Goal: Task Accomplishment & Management: Complete application form

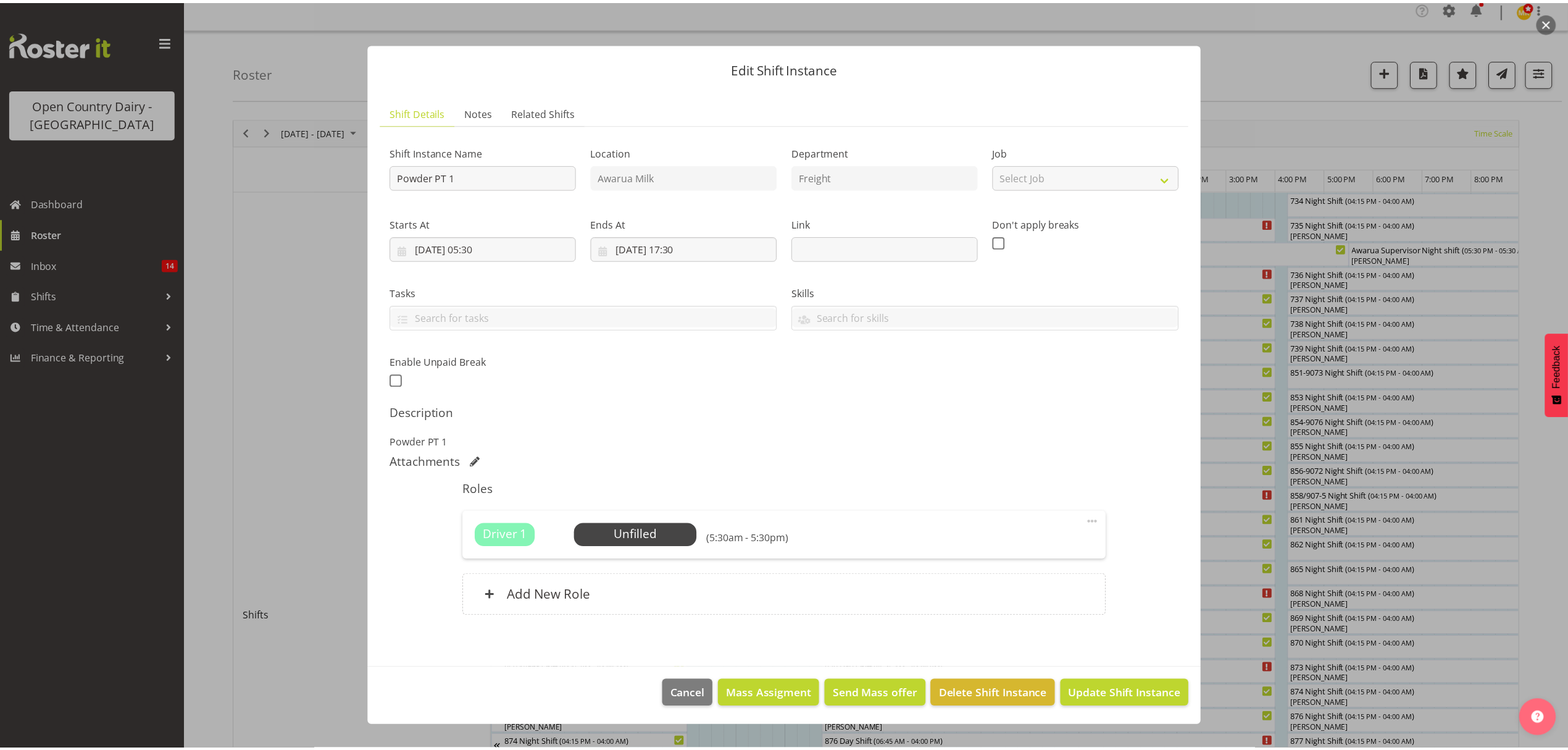
scroll to position [0, 1246]
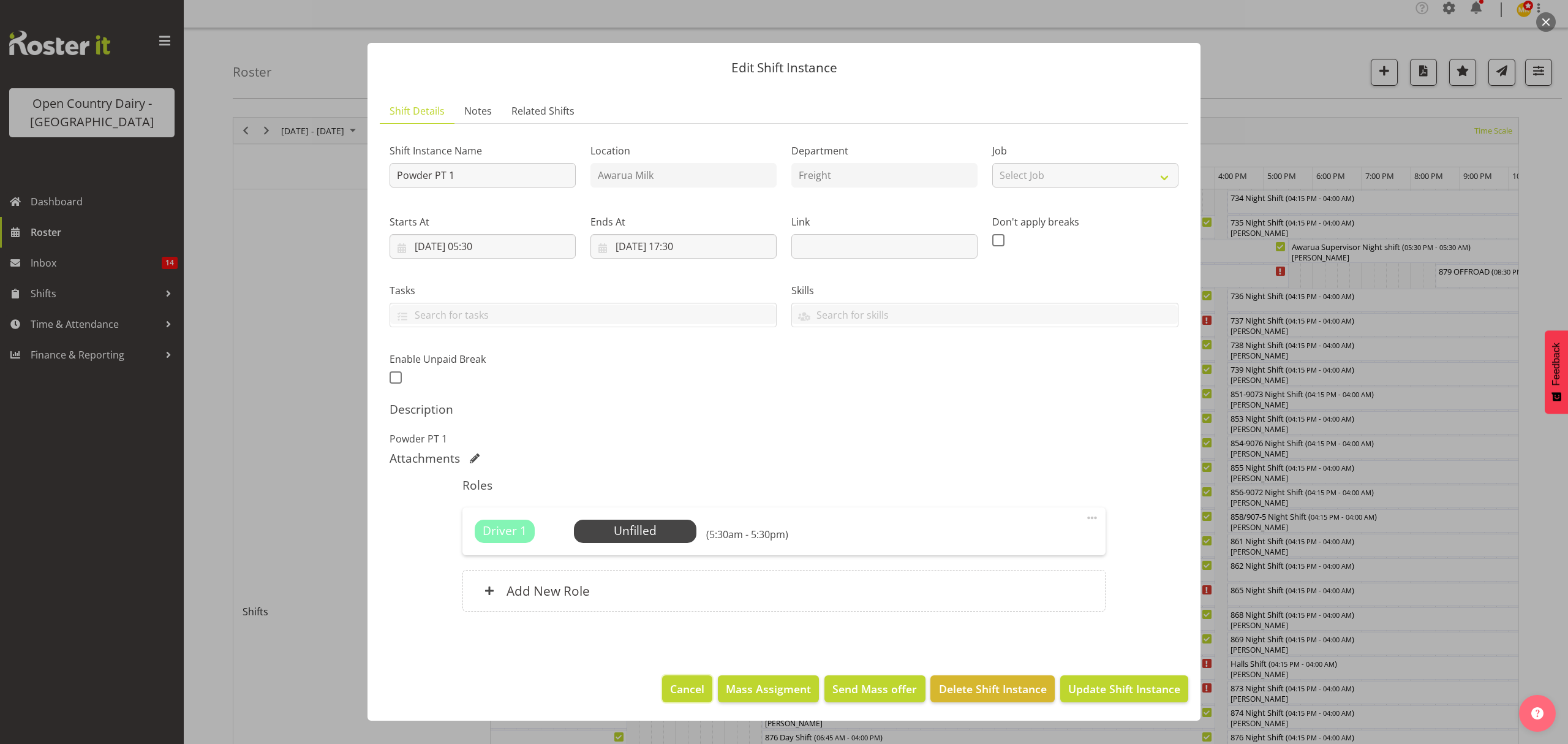
click at [674, 692] on span "Cancel" at bounding box center [688, 688] width 34 height 16
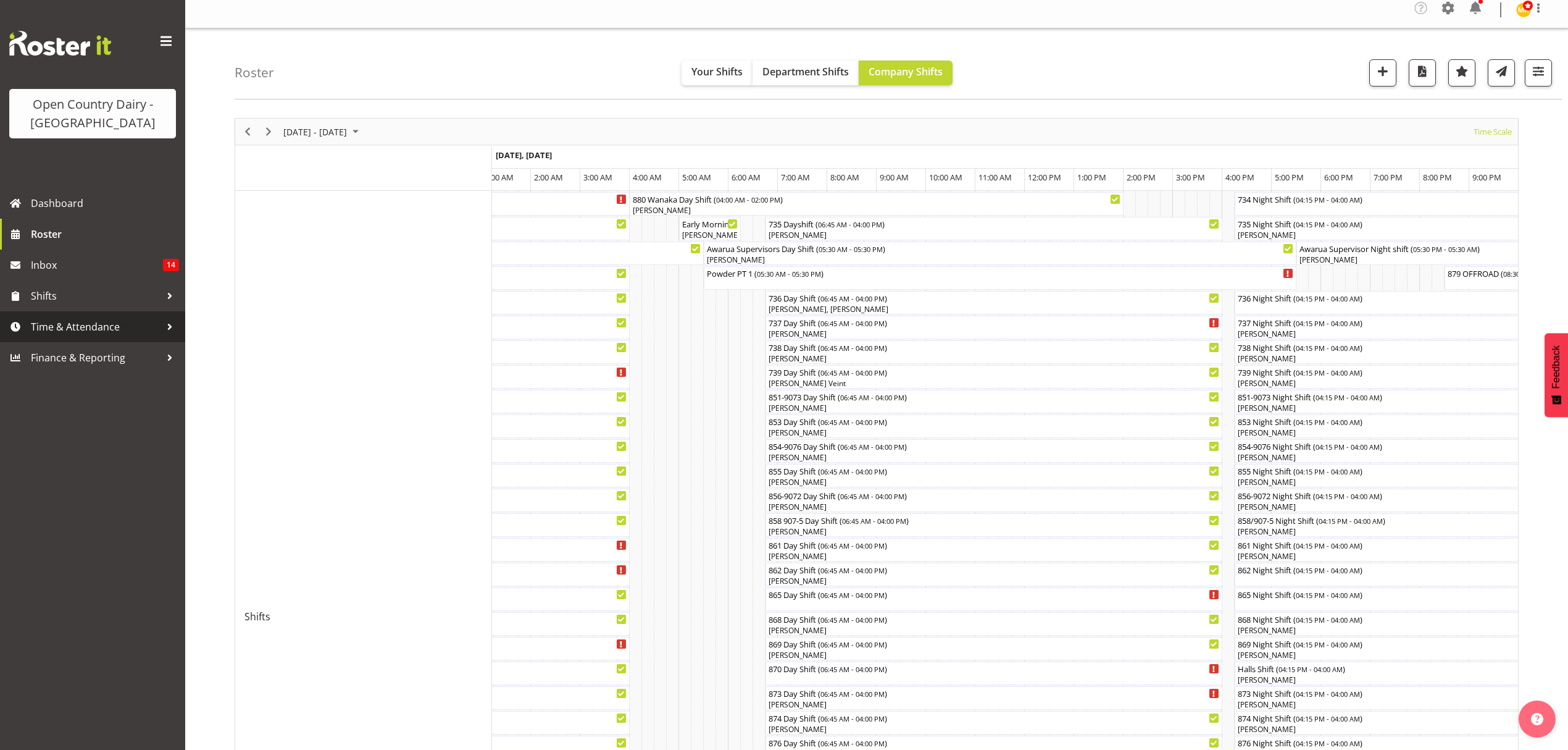
click at [73, 331] on span "Time & Attendance" at bounding box center [96, 326] width 129 height 19
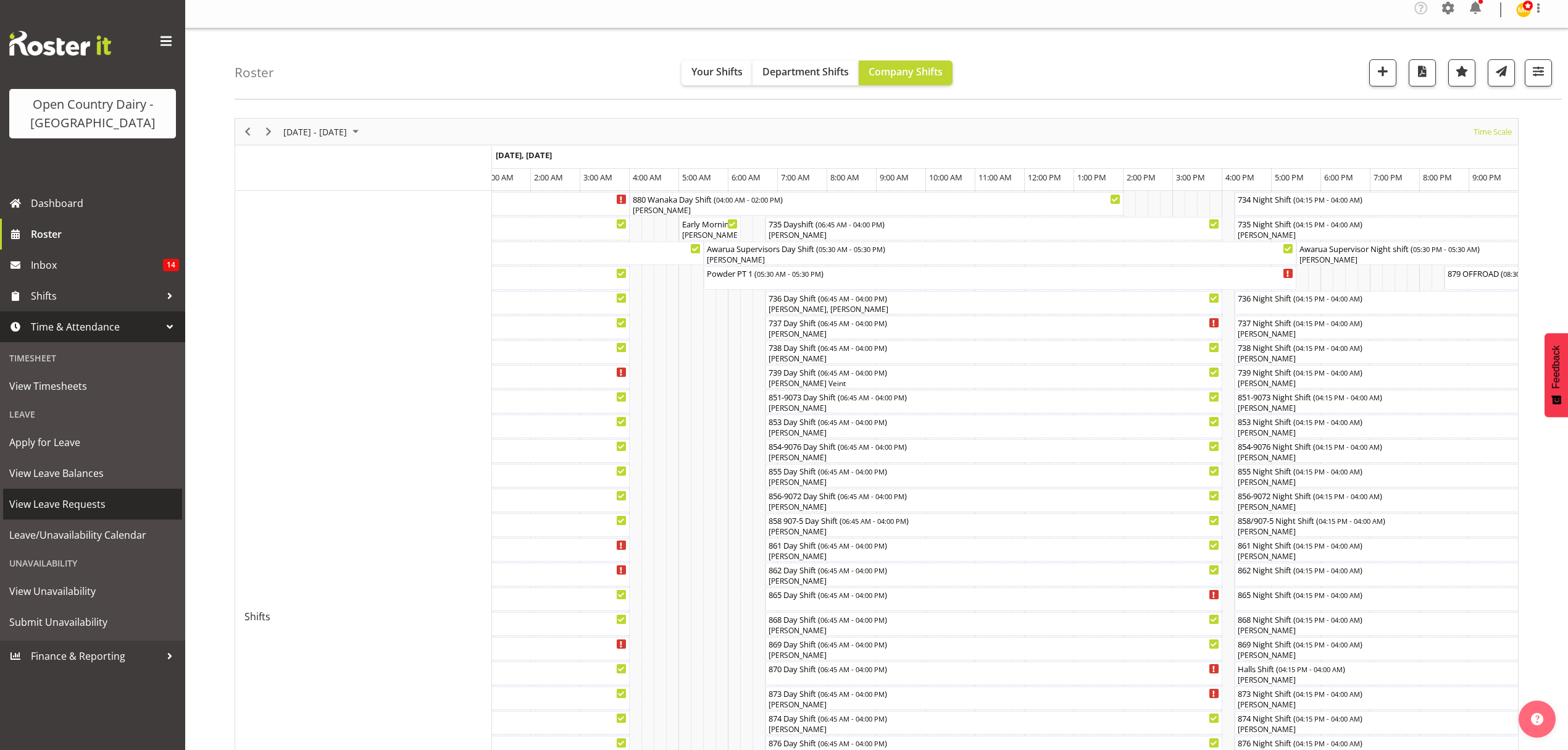
click at [71, 500] on span "View Leave Requests" at bounding box center [92, 503] width 167 height 19
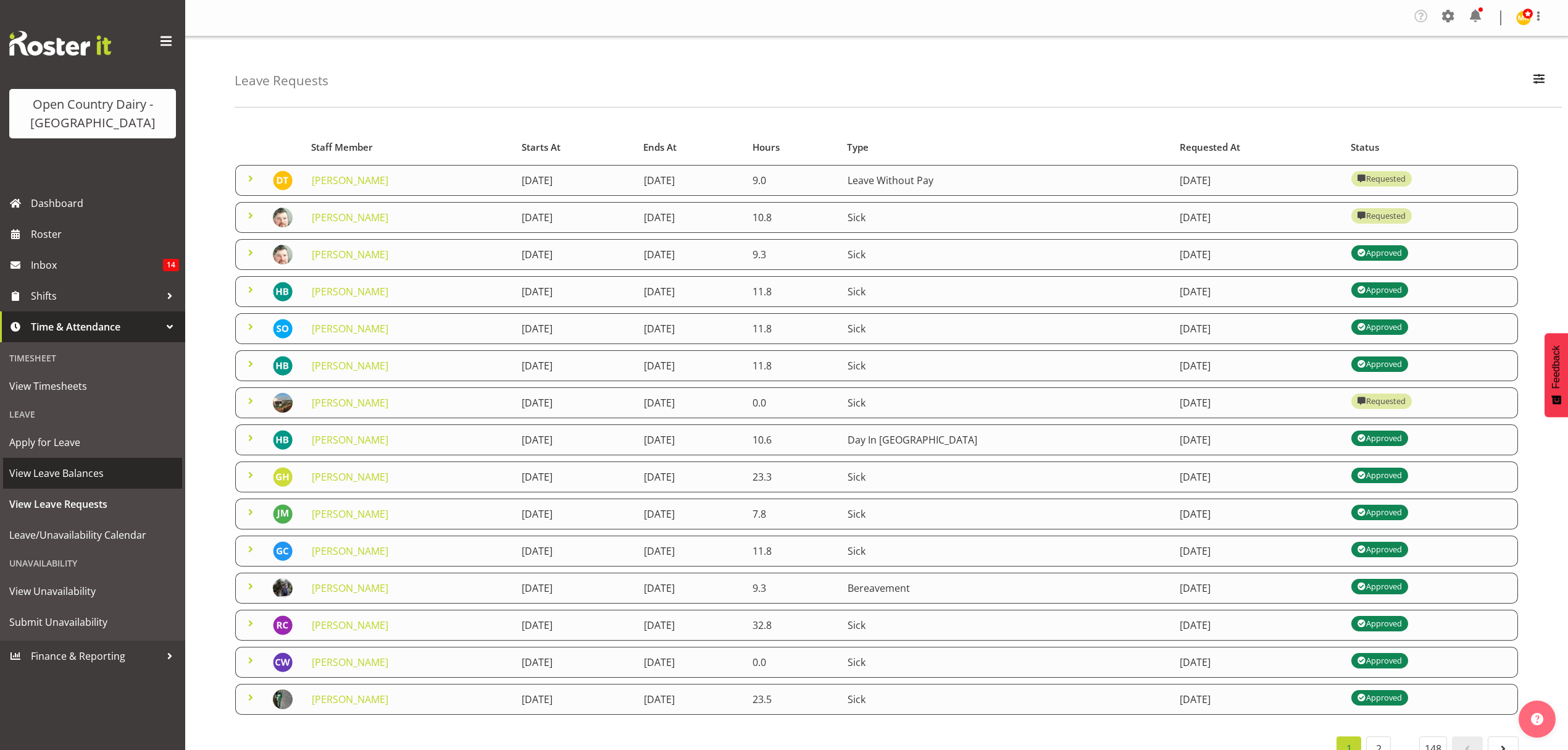
click at [68, 479] on span "View Leave Balances" at bounding box center [92, 473] width 167 height 19
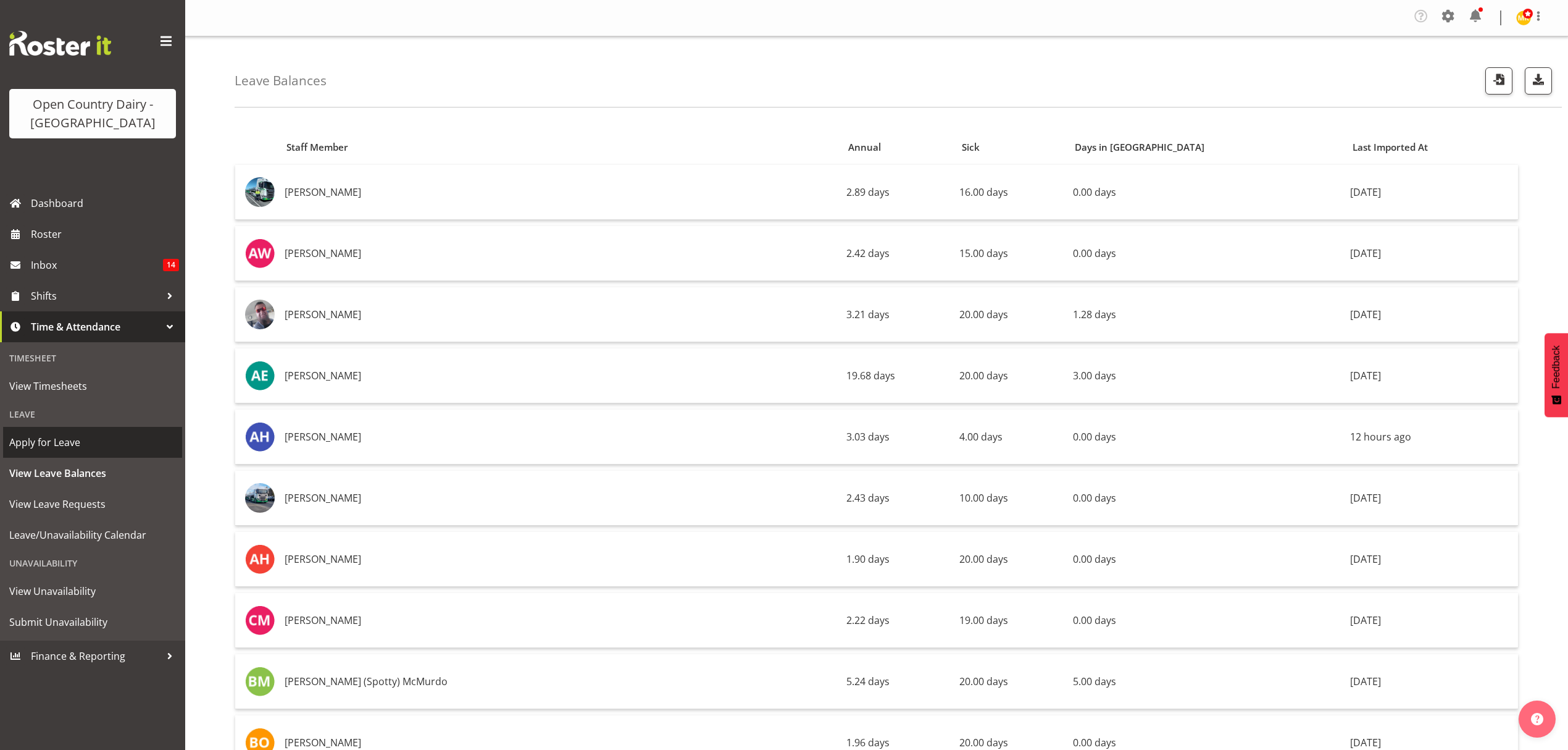
click at [45, 448] on span "Apply for Leave" at bounding box center [92, 442] width 167 height 19
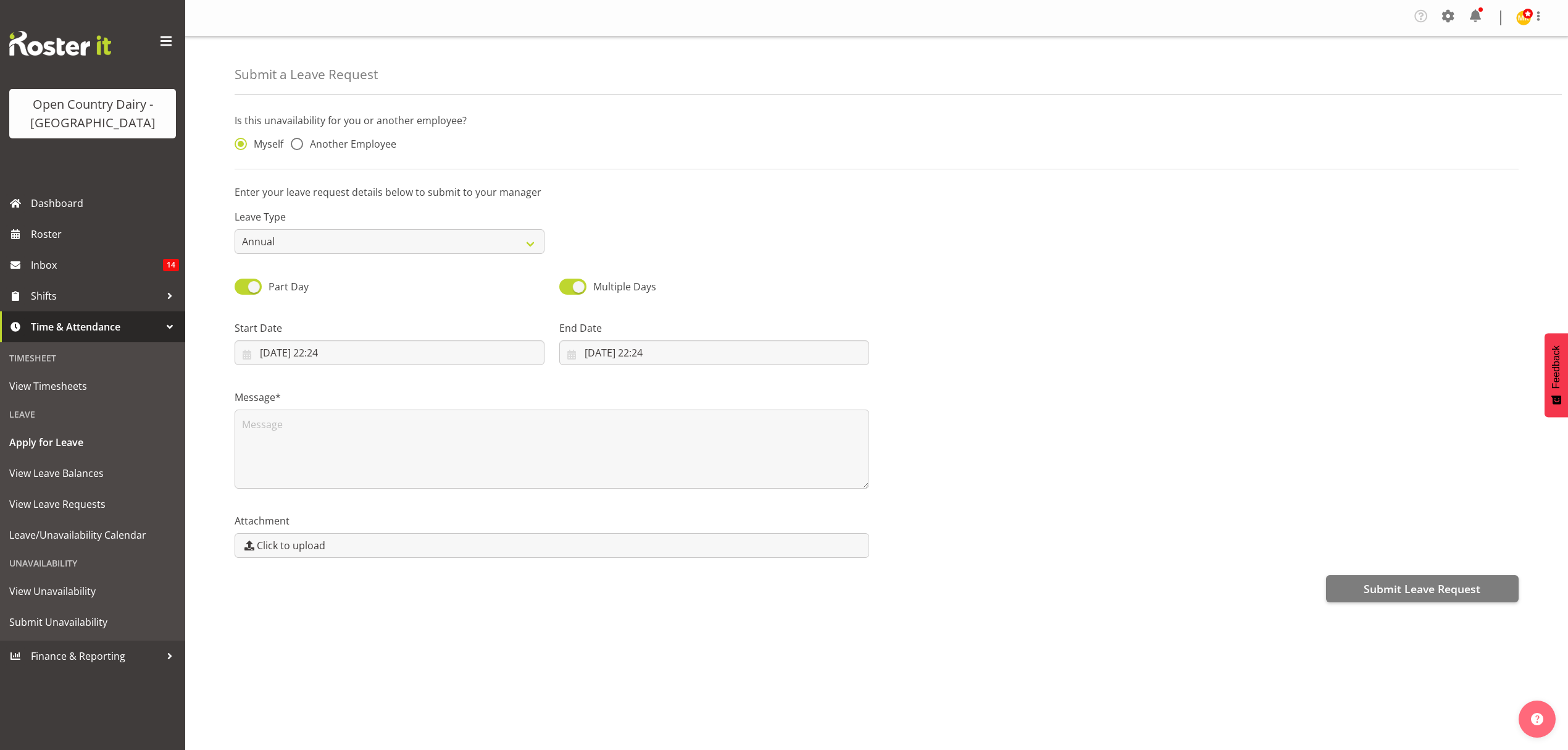
click at [287, 143] on div "Myself Another Employee" at bounding box center [390, 145] width 310 height 16
click at [294, 150] on span at bounding box center [297, 144] width 12 height 12
click at [294, 148] on input "Another Employee" at bounding box center [295, 144] width 8 height 8
radio input "true"
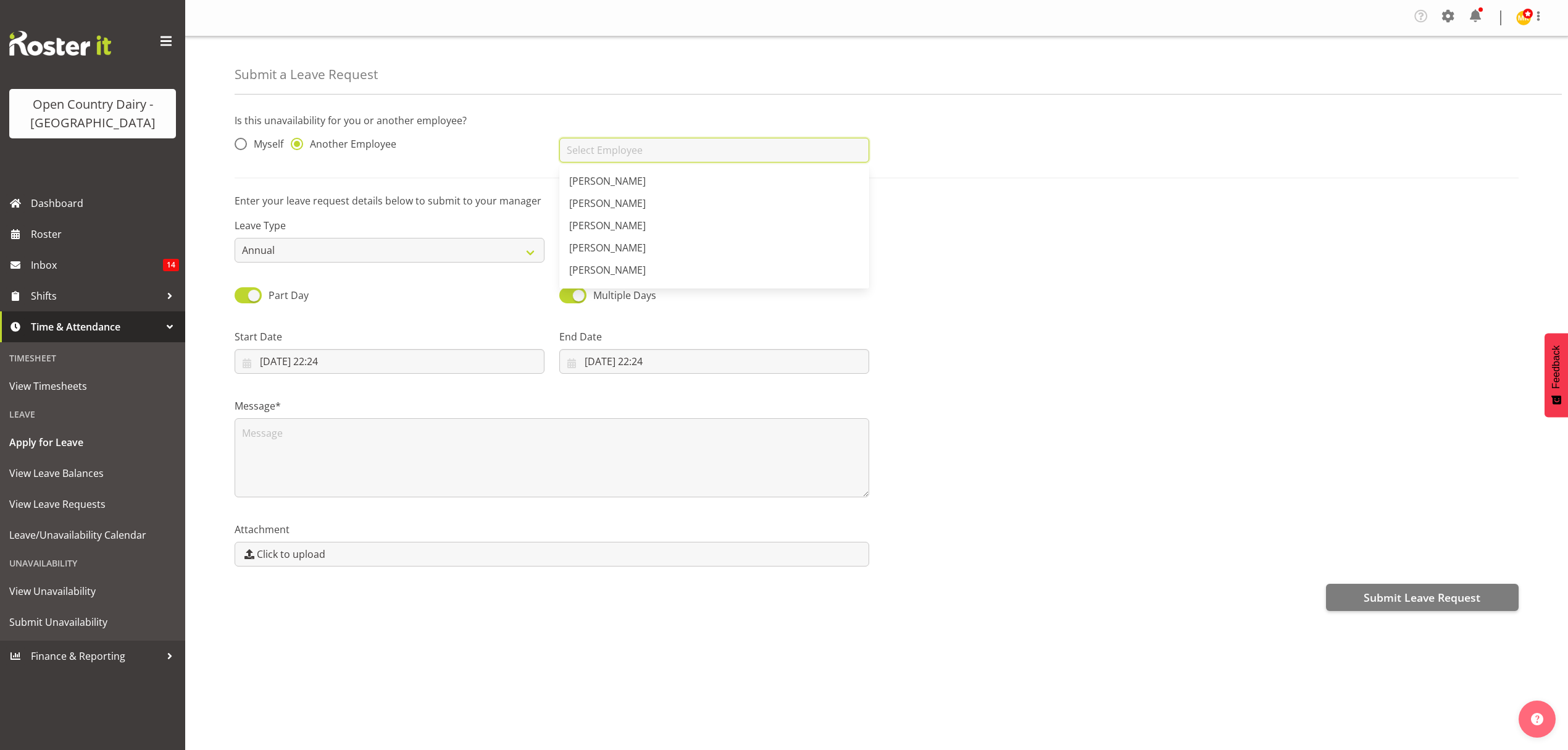
click at [640, 152] on input "text" at bounding box center [714, 150] width 310 height 25
click at [588, 178] on span "[PERSON_NAME]" at bounding box center [607, 181] width 77 height 14
type input "[PERSON_NAME]"
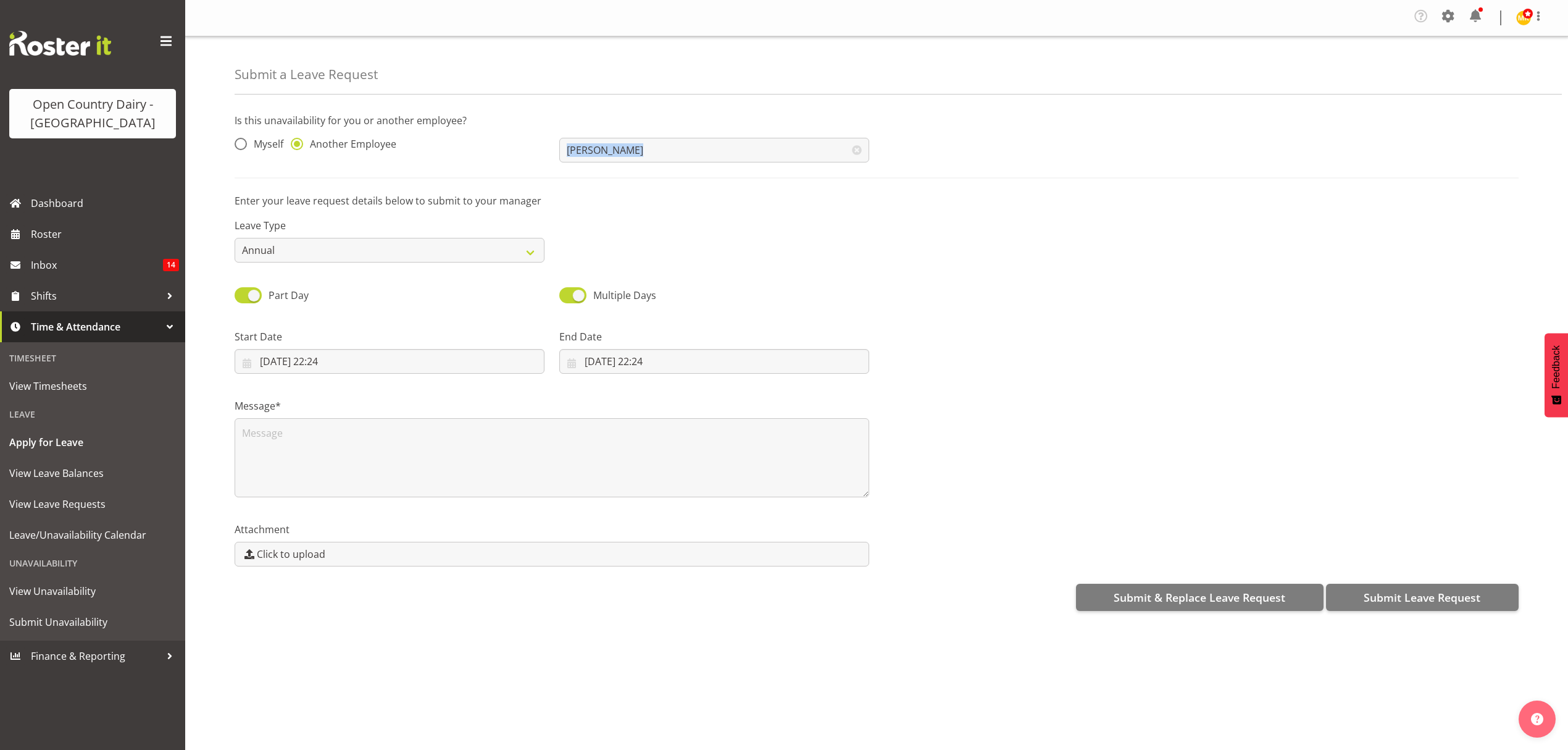
click at [588, 178] on hr at bounding box center [876, 178] width 1284 height 1
click at [507, 243] on select "Annual Sick Leave Without Pay Bereavement Domestic Violence Parental Jury Servi…" at bounding box center [390, 250] width 310 height 25
click at [487, 258] on select "Annual Sick Leave Without Pay Bereavement Domestic Violence Parental Jury Servi…" at bounding box center [390, 250] width 310 height 25
select select "Sick"
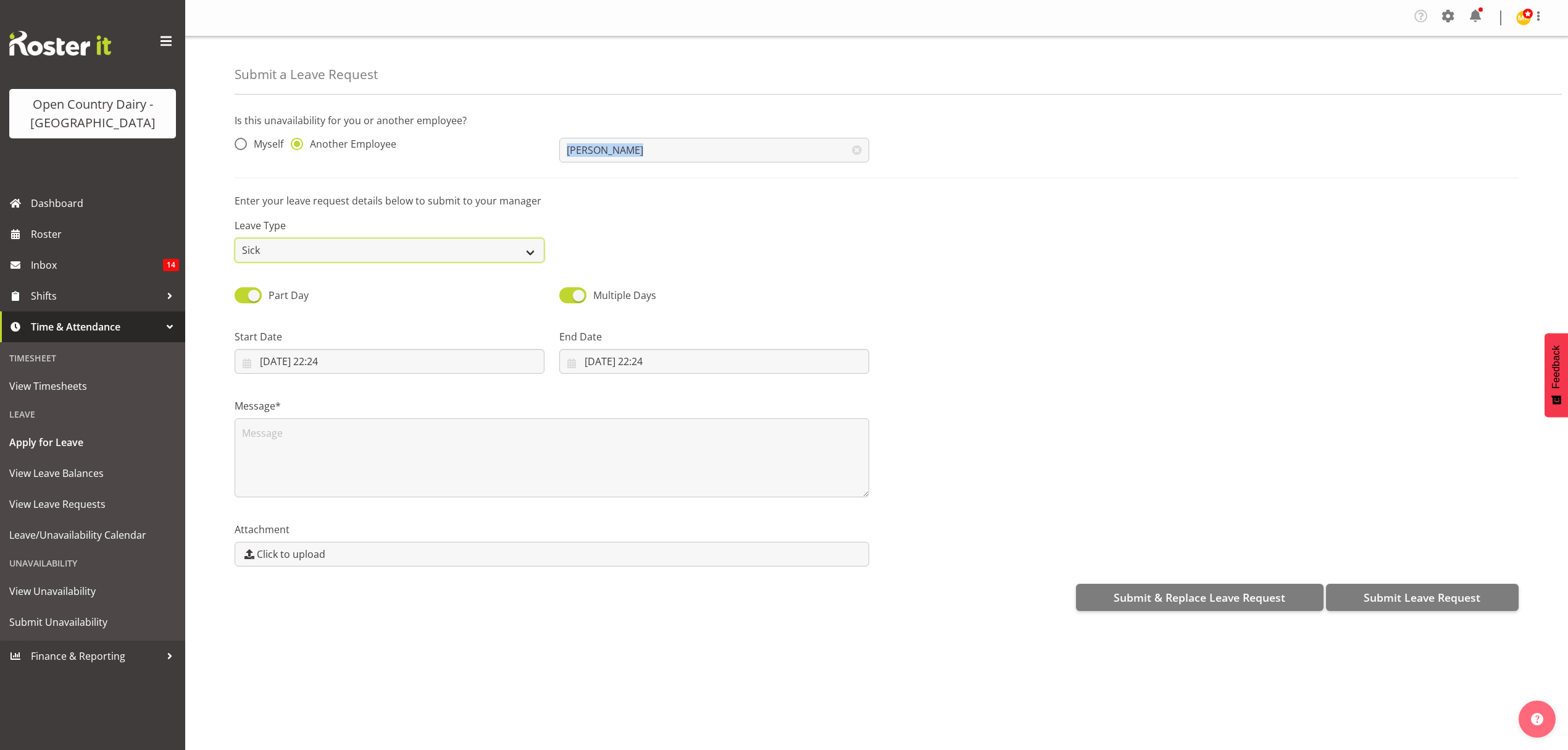
click at [235, 238] on select "Annual Sick Leave Without Pay Bereavement Domestic Violence Parental Jury Servi…" at bounding box center [390, 250] width 310 height 25
click at [315, 366] on input "01/09/2025, 22:24" at bounding box center [390, 361] width 310 height 25
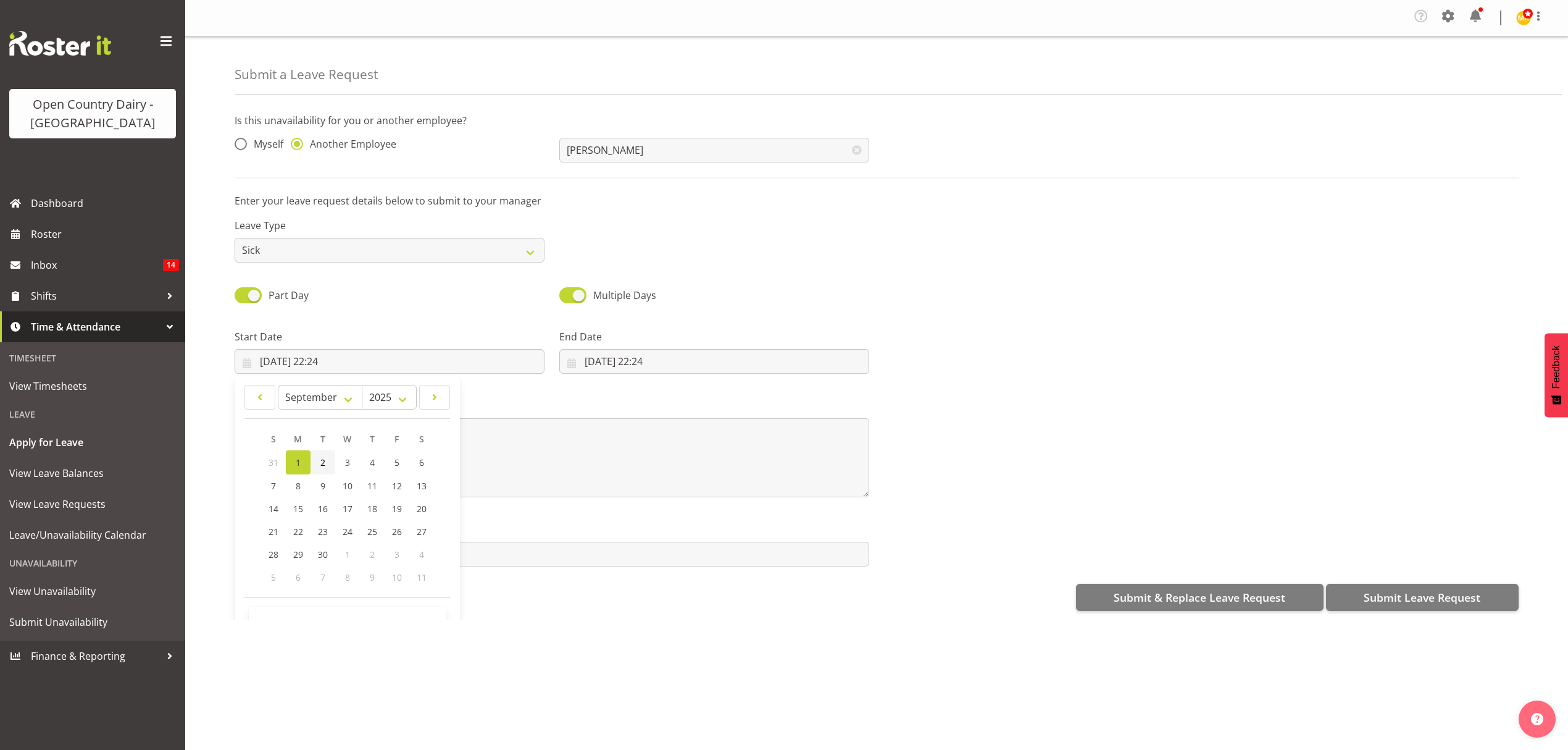
click at [317, 465] on link "2" at bounding box center [323, 462] width 25 height 24
type input "02/09/2025, 22:24"
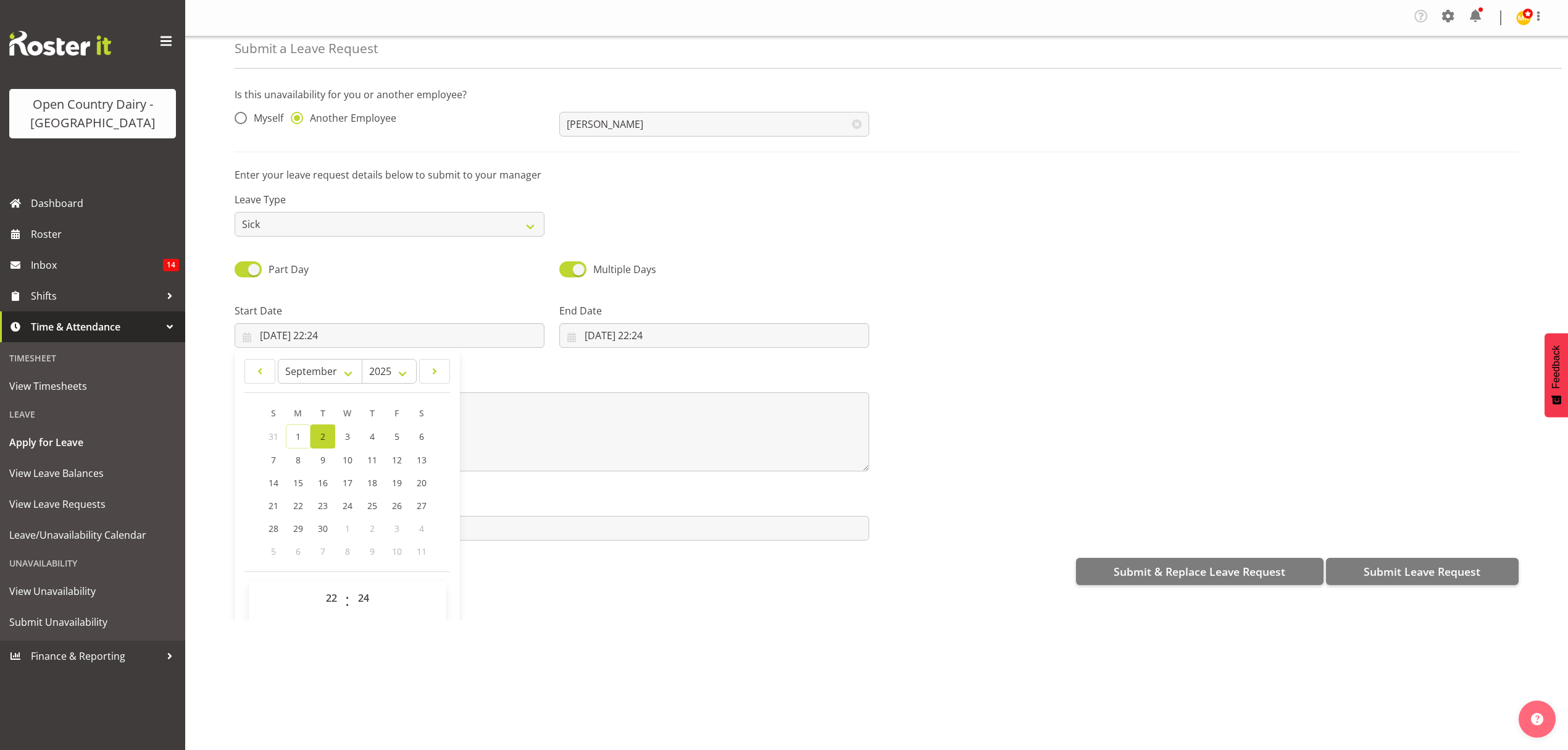
scroll to position [36, 0]
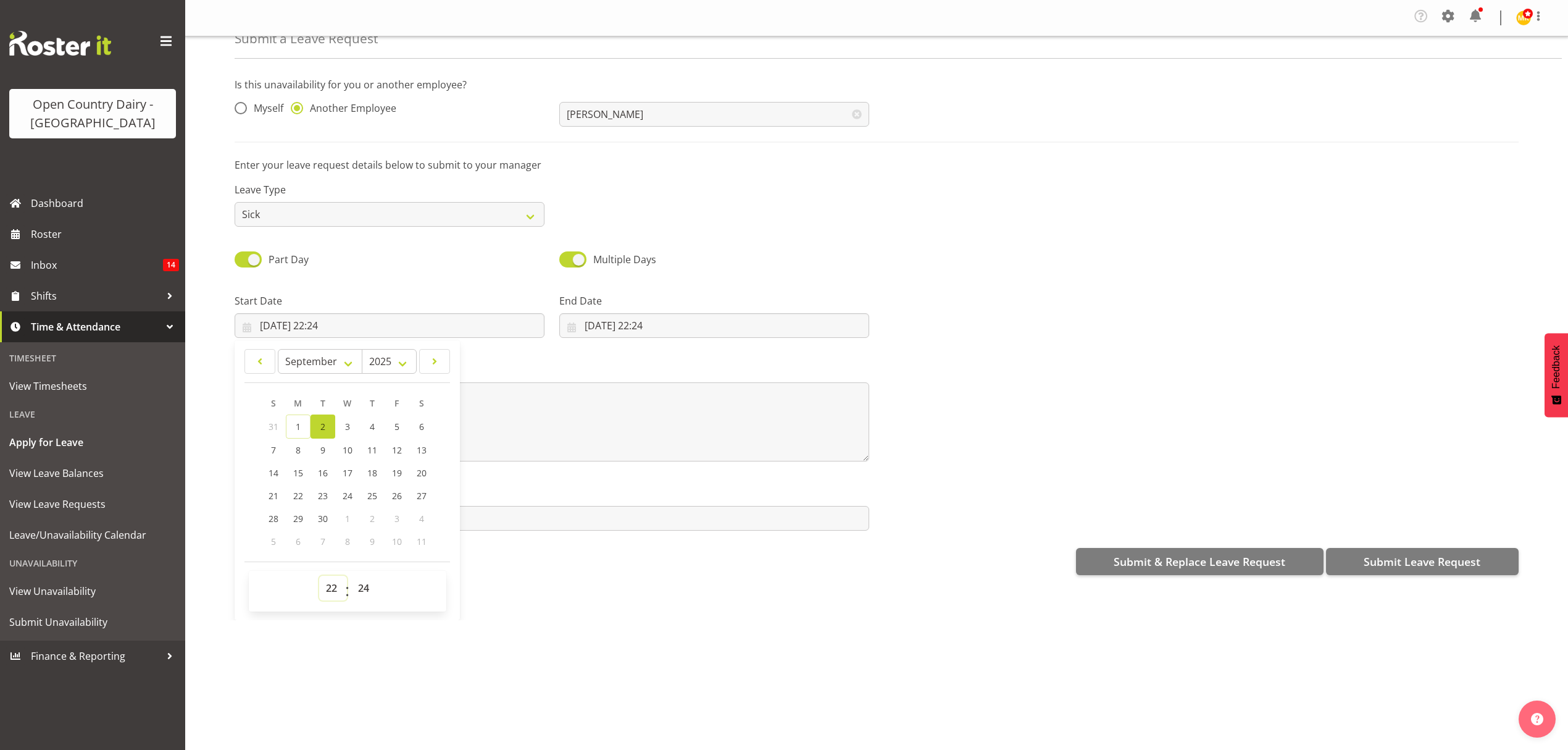
click at [329, 587] on select "00 01 02 03 04 05 06 07 08 09 10 11 12 13 14 15 16 17 18 19 20 21 22 23" at bounding box center [333, 588] width 28 height 25
select select "6"
click at [319, 578] on select "00 01 02 03 04 05 06 07 08 09 10 11 12 13 14 15 16 17 18 19 20 21 22 23" at bounding box center [333, 588] width 28 height 25
type input "02/09/2025, 06:24"
click at [368, 584] on select "00 01 02 03 04 05 06 07 08 09 10 11 12 13 14 15 16 17 18 19 20 21 22 23 24 25 2…" at bounding box center [365, 588] width 28 height 25
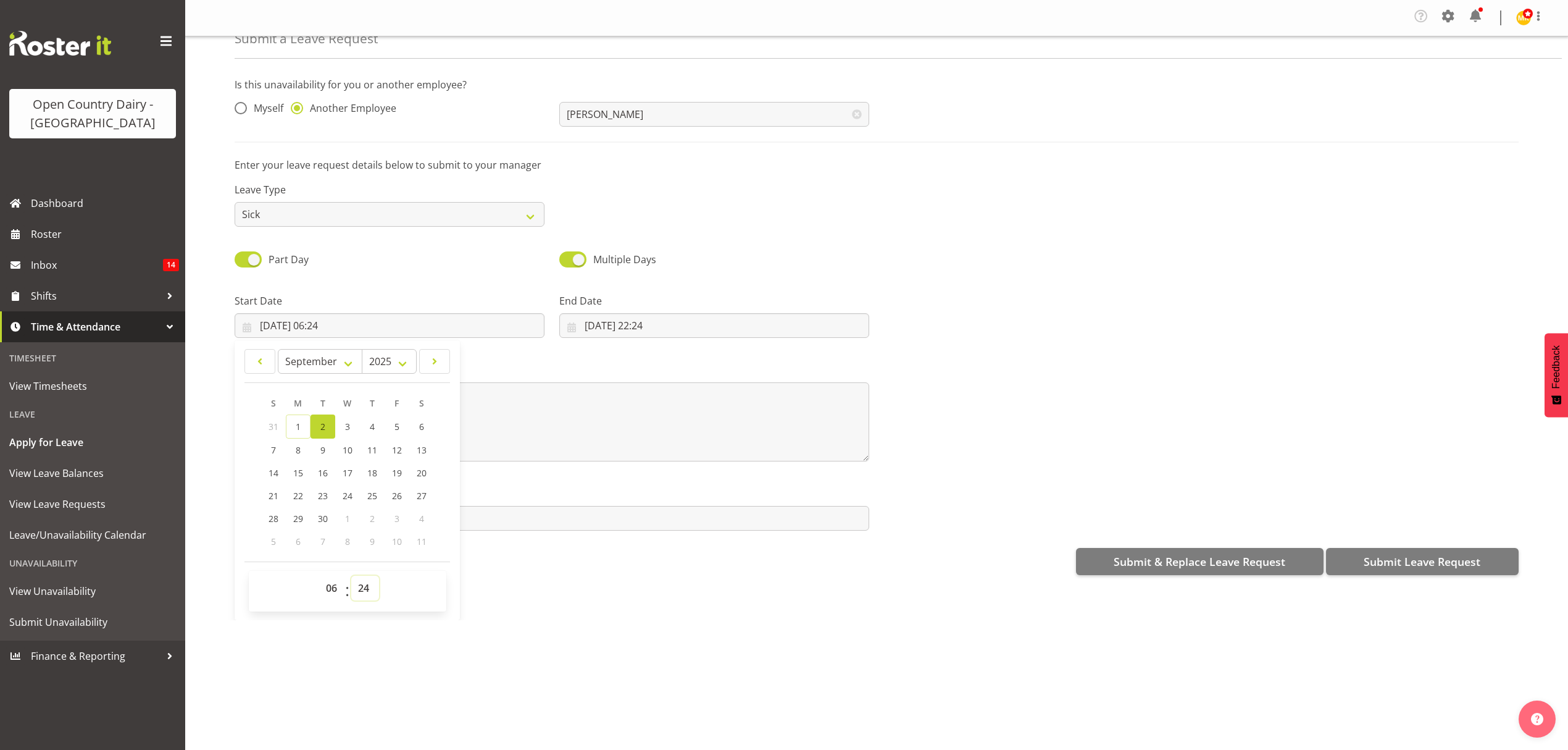
select select "45"
click at [351, 578] on select "00 01 02 03 04 05 06 07 08 09 10 11 12 13 14 15 16 17 18 19 20 21 22 23 24 25 2…" at bounding box center [365, 588] width 28 height 25
type input "02/09/2025, 06:45"
click at [643, 328] on input "01/09/2025, 22:24" at bounding box center [714, 325] width 310 height 25
click at [645, 427] on span "2" at bounding box center [647, 426] width 5 height 12
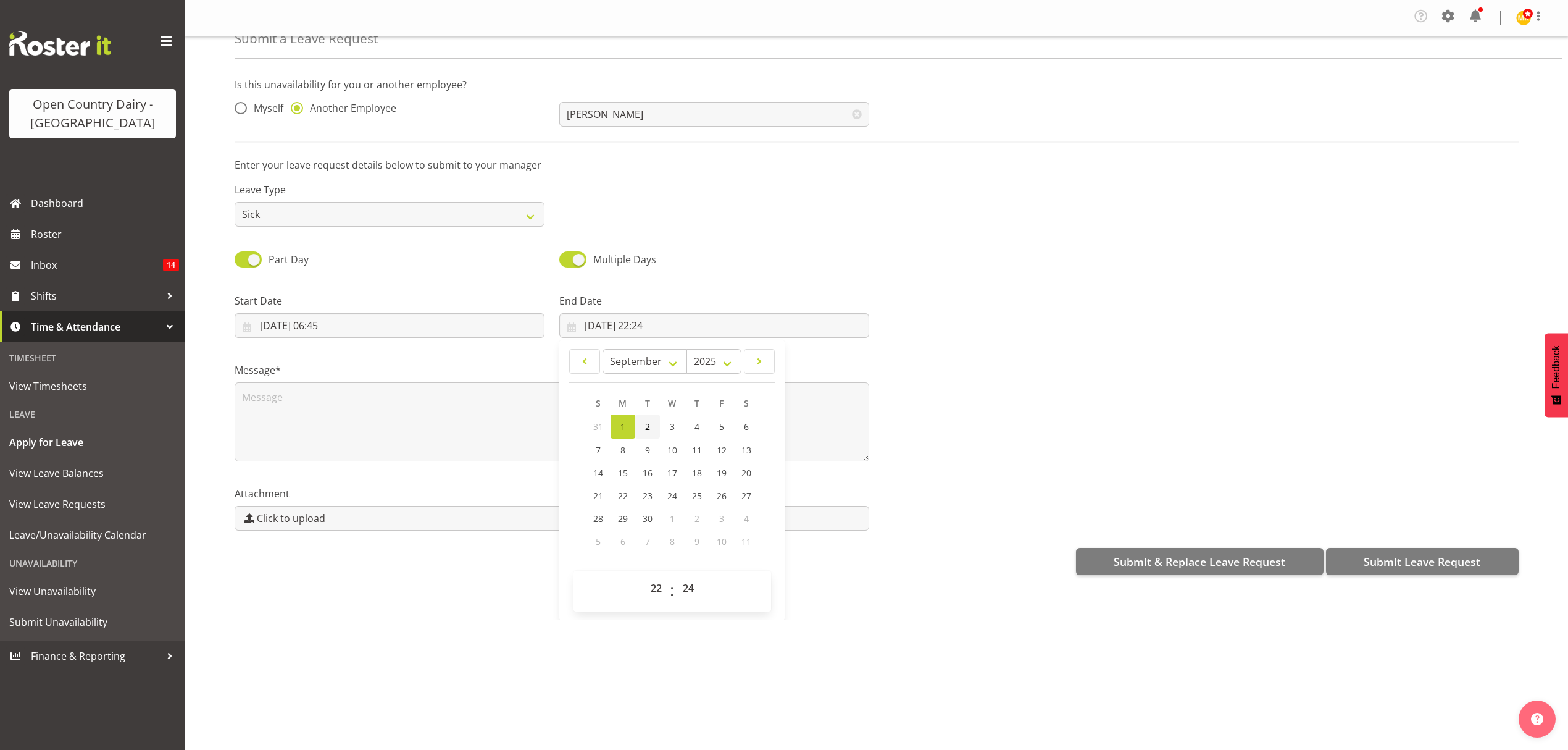
type input "02/09/2025, 22:24"
click at [656, 591] on select "00 01 02 03 04 05 06 07 08 09 10 11 12 13 14 15 16 17 18 19 20 21 22 23" at bounding box center [658, 588] width 28 height 25
select select "16"
click at [644, 578] on select "00 01 02 03 04 05 06 07 08 09 10 11 12 13 14 15 16 17 18 19 20 21 22 23" at bounding box center [658, 588] width 28 height 25
type input "02/09/2025, 16:24"
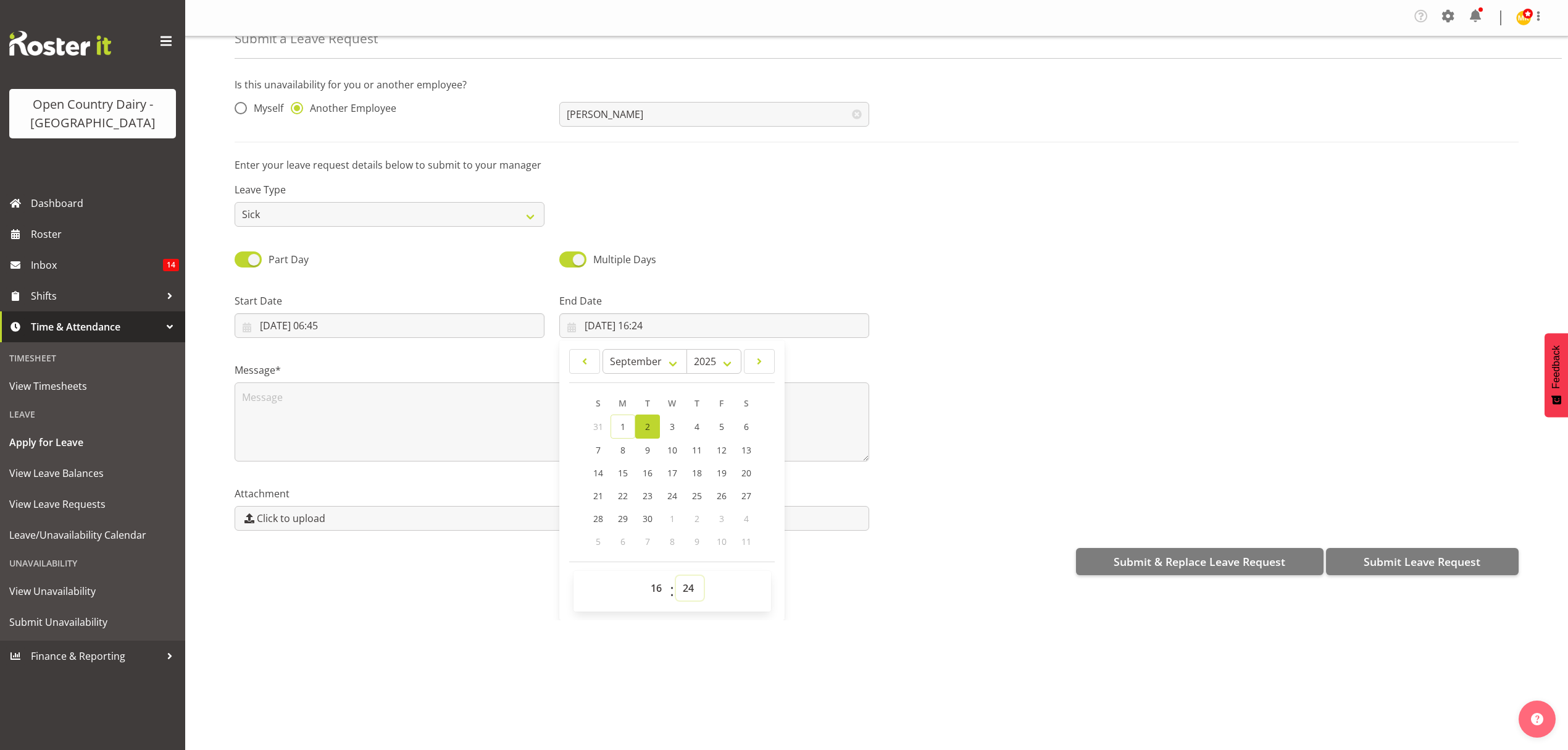
click at [685, 591] on select "00 01 02 03 04 05 06 07 08 09 10 11 12 13 14 15 16 17 18 19 20 21 22 23 24 25 2…" at bounding box center [690, 588] width 28 height 25
select select "0"
click at [676, 578] on select "00 01 02 03 04 05 06 07 08 09 10 11 12 13 14 15 16 17 18 19 20 21 22 23 24 25 2…" at bounding box center [690, 588] width 28 height 25
type input "02/09/2025, 16:00"
click at [413, 441] on textarea at bounding box center [552, 422] width 635 height 79
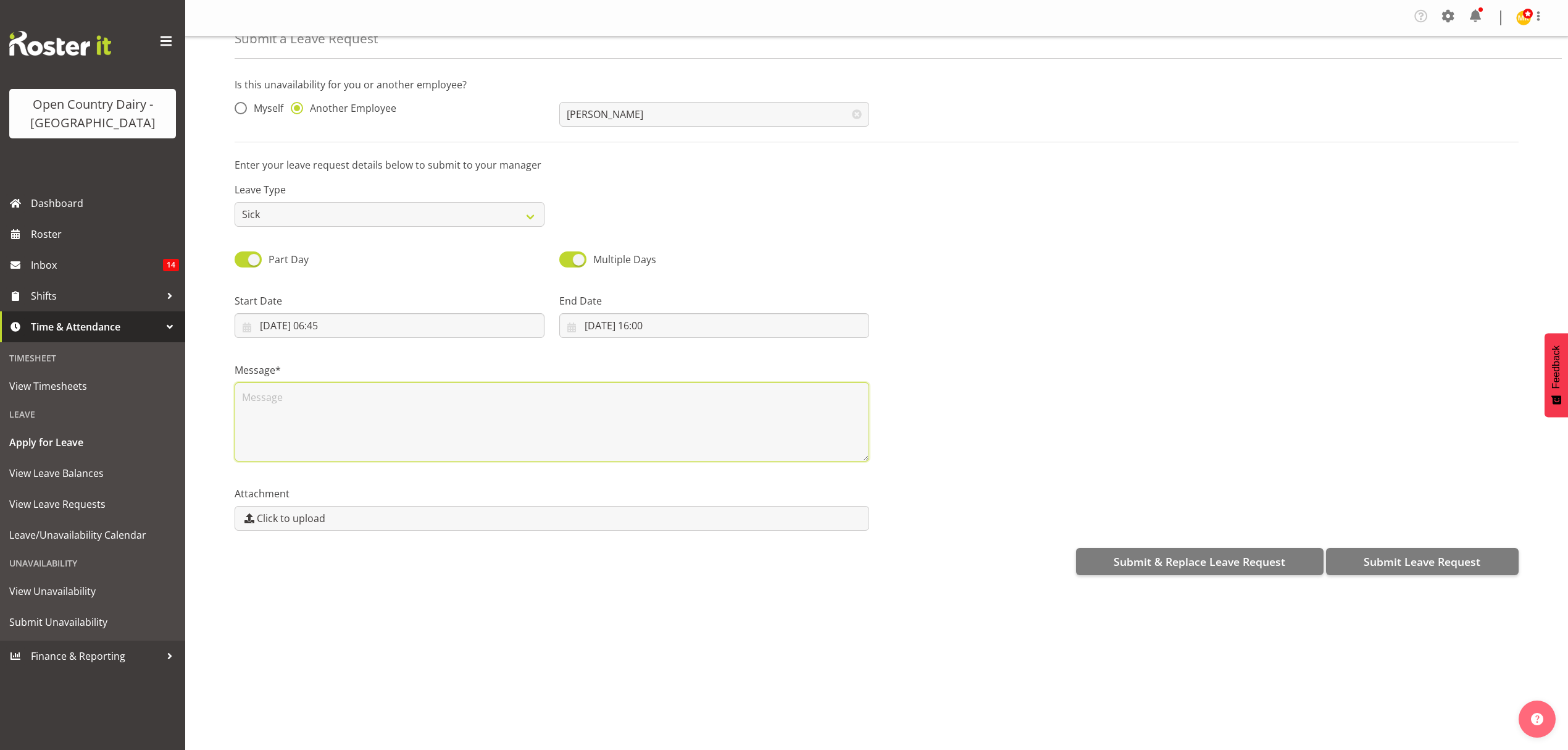
scroll to position [0, 0]
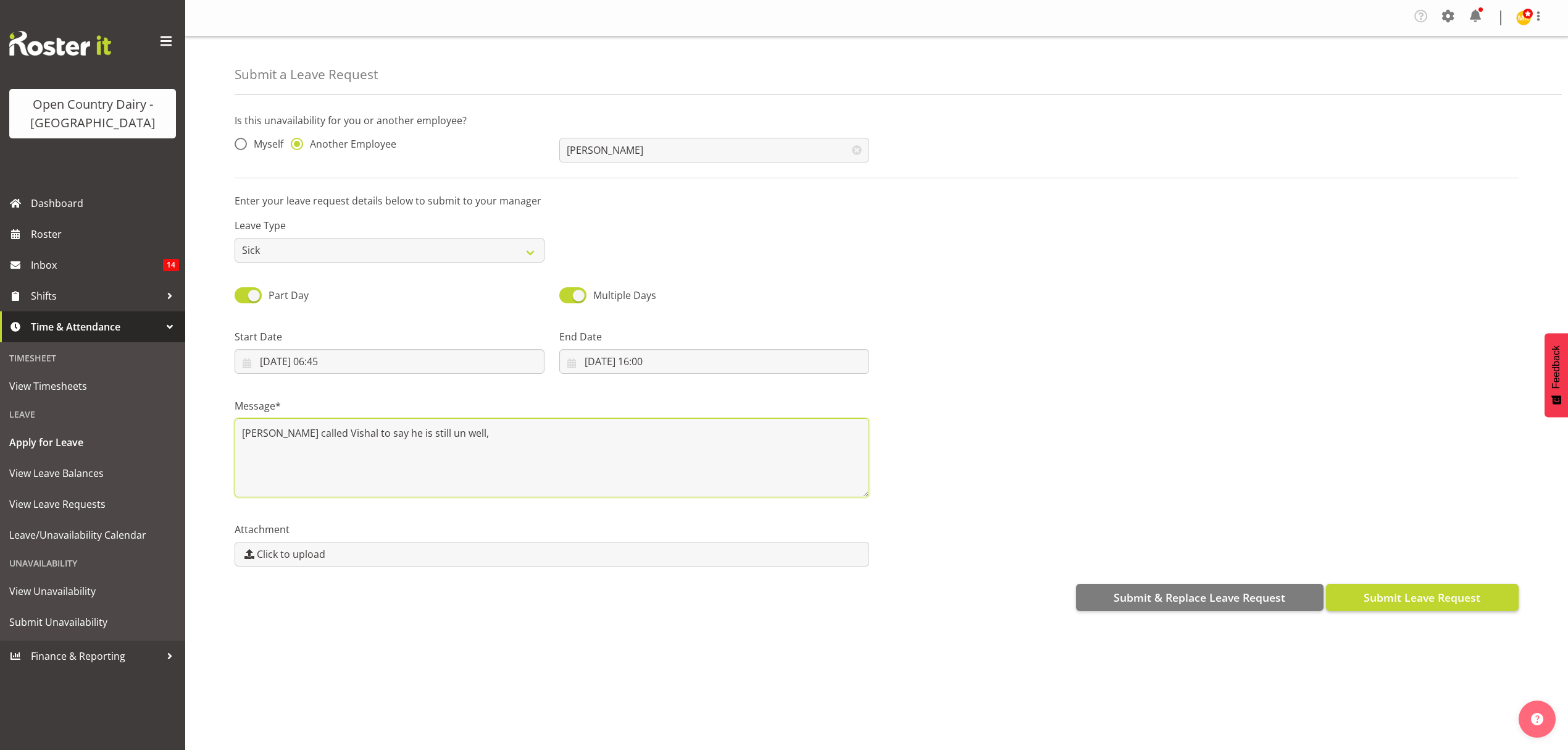
type textarea "Tom called Vishal to say he is still un well,"
click at [1410, 600] on span "Submit Leave Request" at bounding box center [1422, 597] width 117 height 16
